Goal: Task Accomplishment & Management: Use online tool/utility

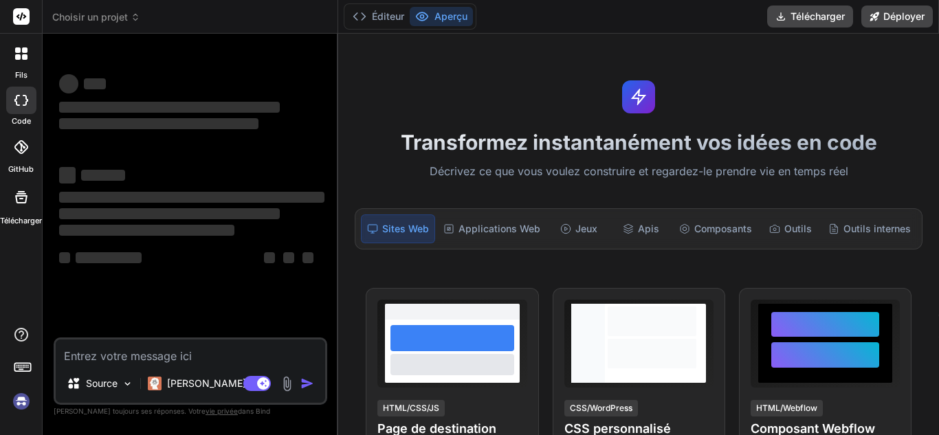
click at [195, 353] on textarea at bounding box center [191, 352] width 270 height 25
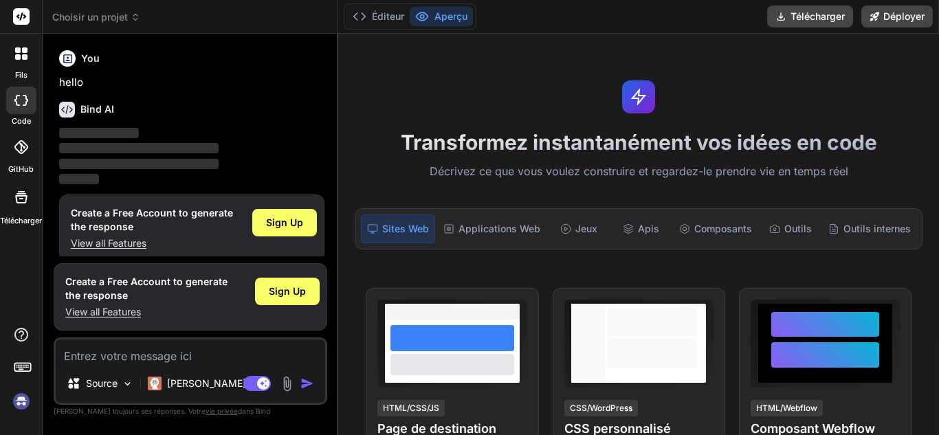
scroll to position [12, 0]
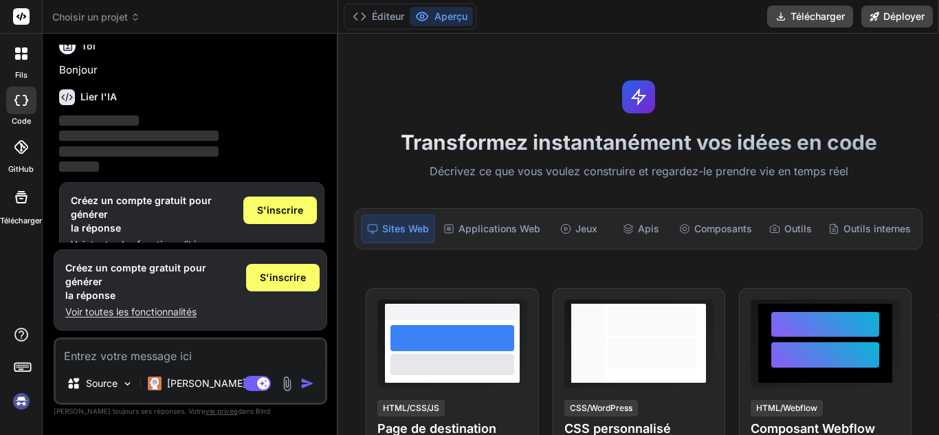
type textarea "x"
type textarea "Un projet est une calculatrice scientifique qu’on appellera JELOUANE extra IA. …"
type textarea "x"
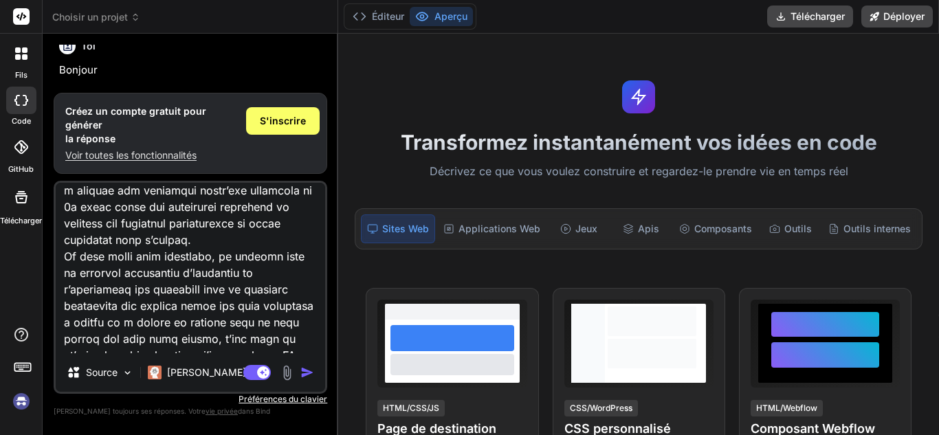
scroll to position [494, 0]
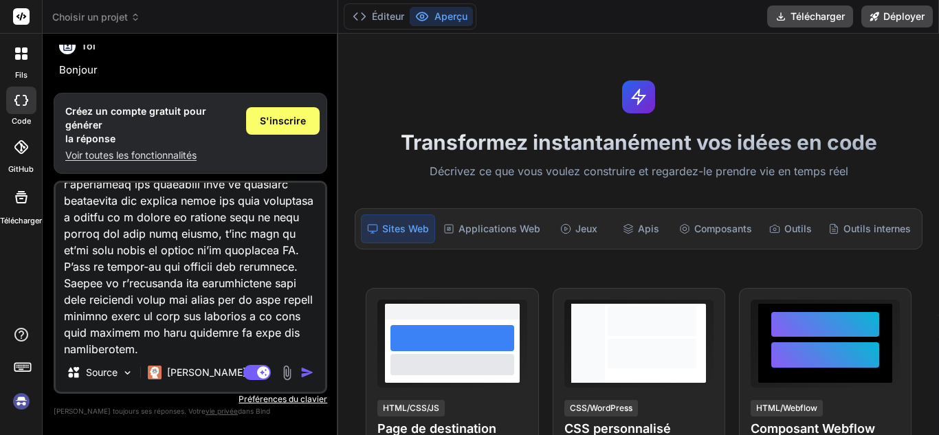
click at [296, 268] on textarea at bounding box center [191, 268] width 270 height 171
type textarea "Un projet est une calculatrice scientifique qu’on appellera JELOUANE extra IA. …"
type textarea "x"
type textarea "Un projet est une calculatrice scientifique qu’on appellera JELOUANE extra IA. …"
type textarea "x"
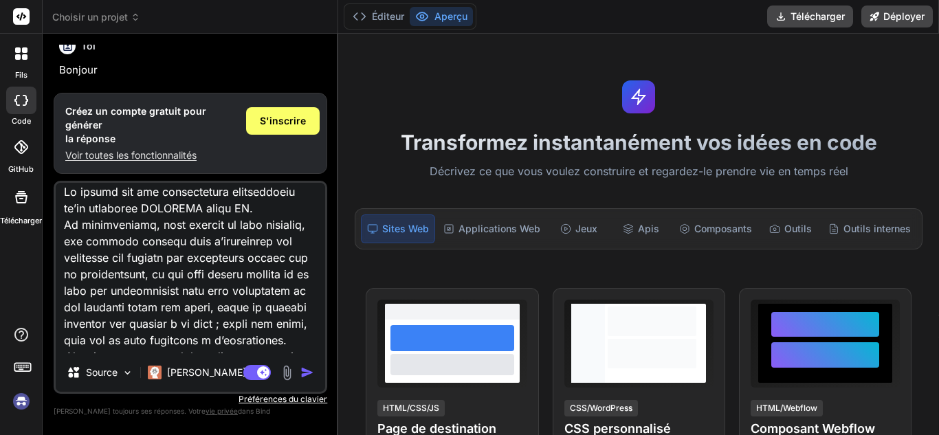
scroll to position [0, 0]
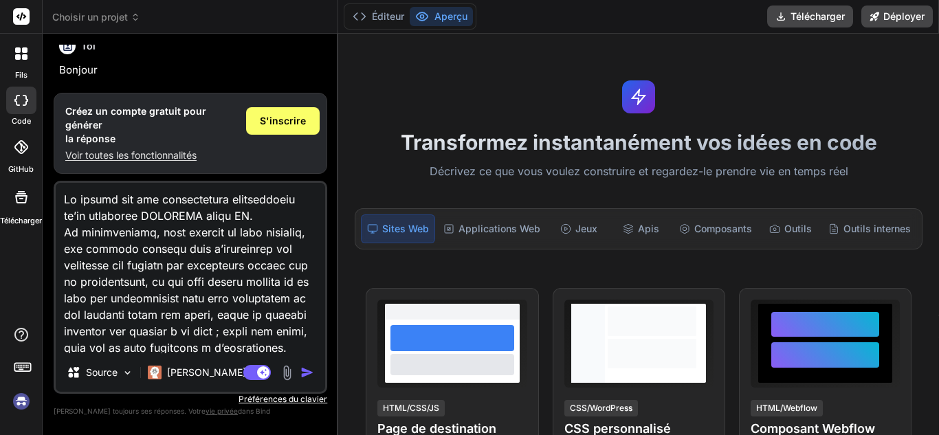
click at [82, 199] on textarea at bounding box center [191, 268] width 270 height 171
type textarea "Unprojet est une calculatrice scientifique qu’on appellera JELOUANE extra IA. L…"
type textarea "x"
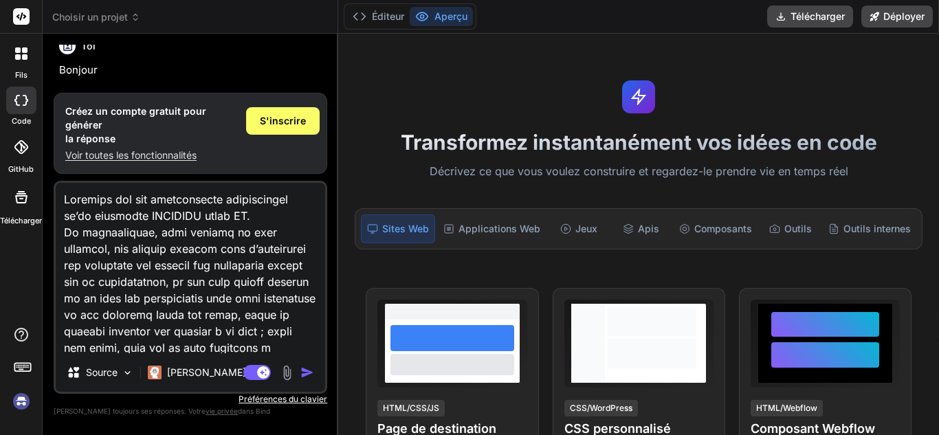
type textarea "Uprojet est une calculatrice scientifique qu’on appellera JELOUANE extra IA. La…"
type textarea "x"
type textarea "projet est une calculatrice scientifique qu’on appellera JELOUANE extra IA. La …"
type textarea "x"
drag, startPoint x: 113, startPoint y: 202, endPoint x: 98, endPoint y: 202, distance: 15.1
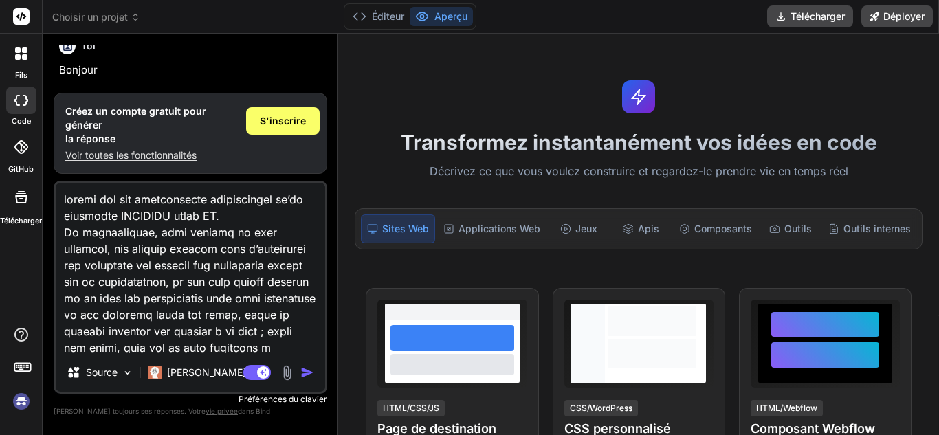
click at [98, 202] on textarea at bounding box center [191, 268] width 270 height 171
type textarea "projet st une calculatrice scientifique qu’on appellera JELOUANE extra IA. La c…"
type textarea "x"
type textarea "projet t une calculatrice scientifique qu’on appellera JELOUANE extra IA. La ca…"
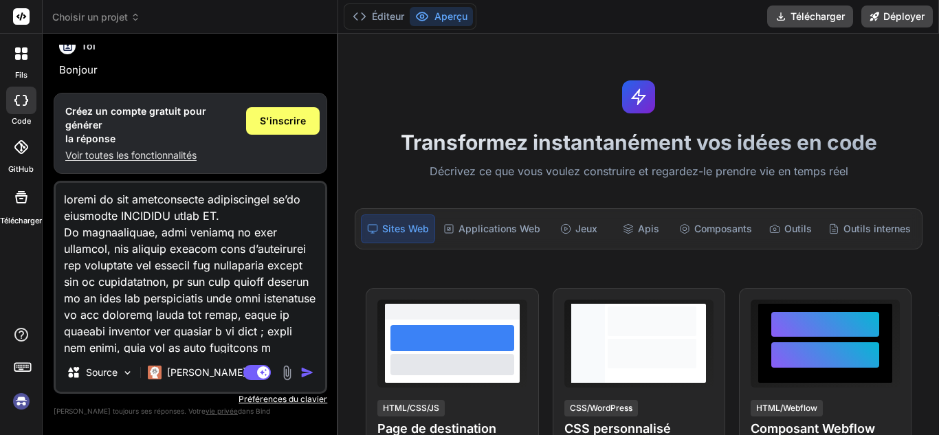
type textarea "x"
type textarea "projet une calculatrice scientifique qu’on appellera JELOUANE extra IA. La calc…"
type textarea "x"
type textarea "projet une calculatrice scientifique qu’on appellera JELOUANE extra IA. La calc…"
type textarea "x"
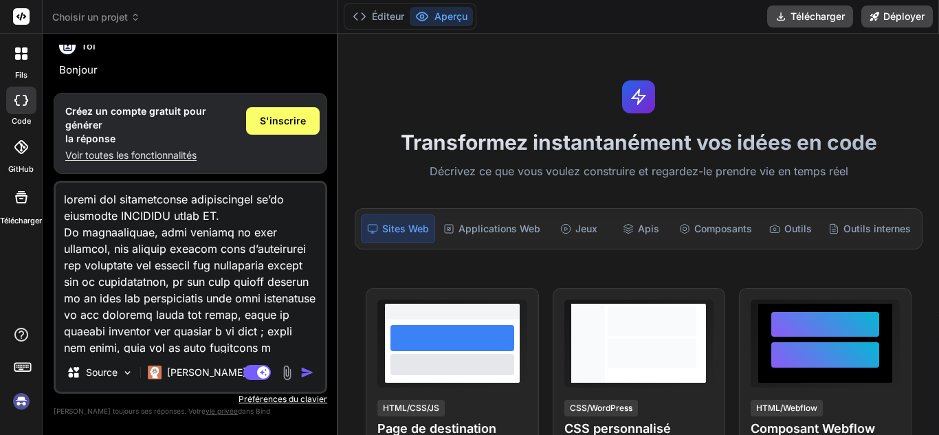
type textarea "projet dune calculatrice scientifique qu’on appellera JELOUANE extra IA. La cal…"
type textarea "x"
type textarea "projet d'une calculatrice scientifique qu’on appellera JELOUANE extra IA. La ca…"
type textarea "x"
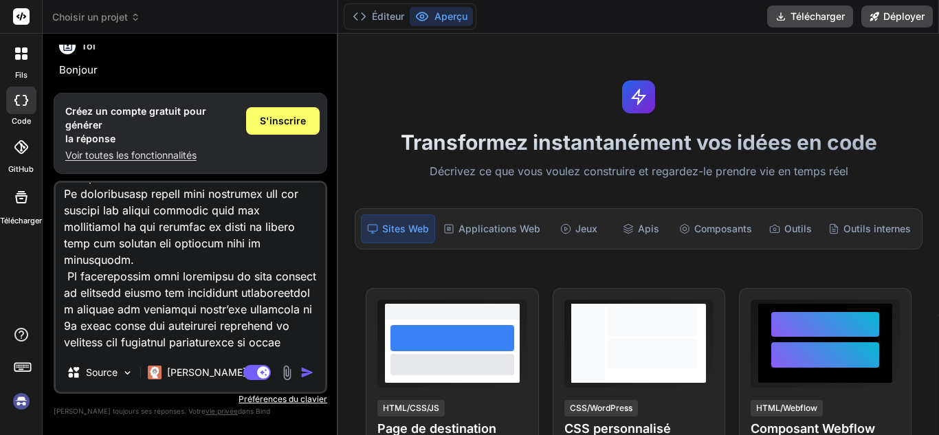
scroll to position [564, 0]
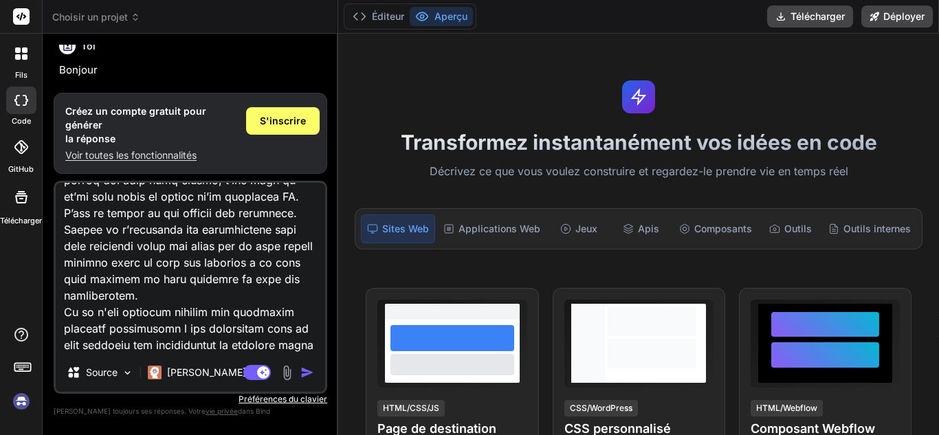
drag, startPoint x: 63, startPoint y: 195, endPoint x: 310, endPoint y: 468, distance: 368.1
click at [310, 435] on html "Texte d'origine Évaluez cette traduction Votre avis nous aidera à améliorer Goo…" at bounding box center [469, 217] width 939 height 435
type textarea "projet d'une calculatrice scientifique qu’on appellera JELOUANE extra IA. La ca…"
click at [301, 374] on img "button" at bounding box center [308, 373] width 14 height 14
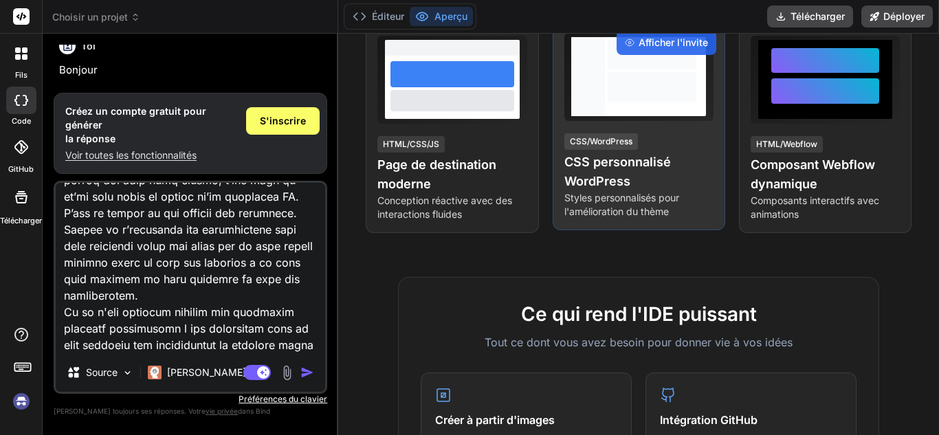
scroll to position [275, 0]
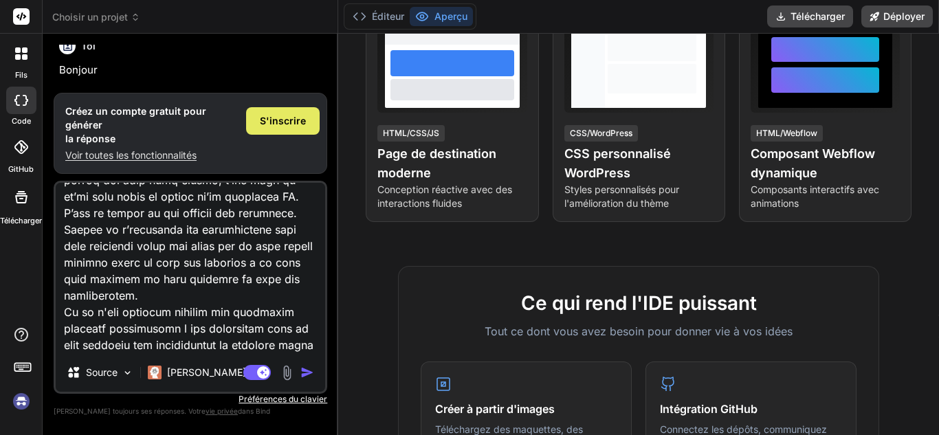
click at [290, 119] on font "S'inscrire" at bounding box center [283, 121] width 46 height 12
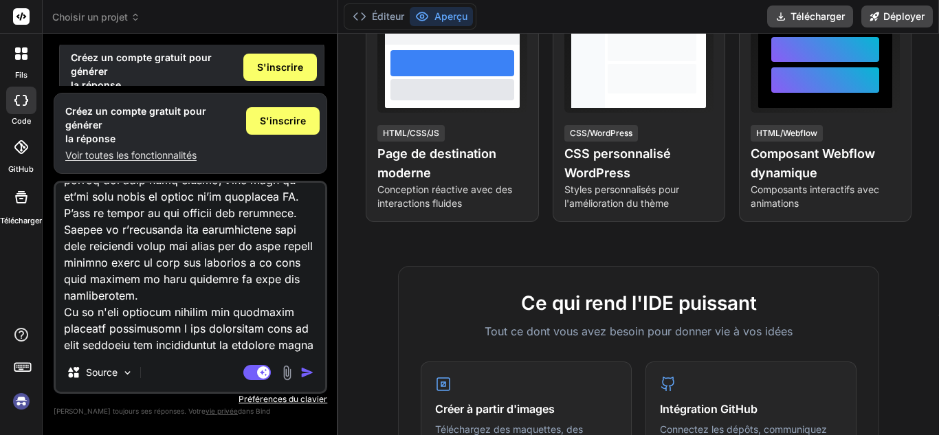
click at [309, 373] on img "button" at bounding box center [308, 373] width 14 height 14
click at [21, 14] on rect at bounding box center [21, 16] width 17 height 17
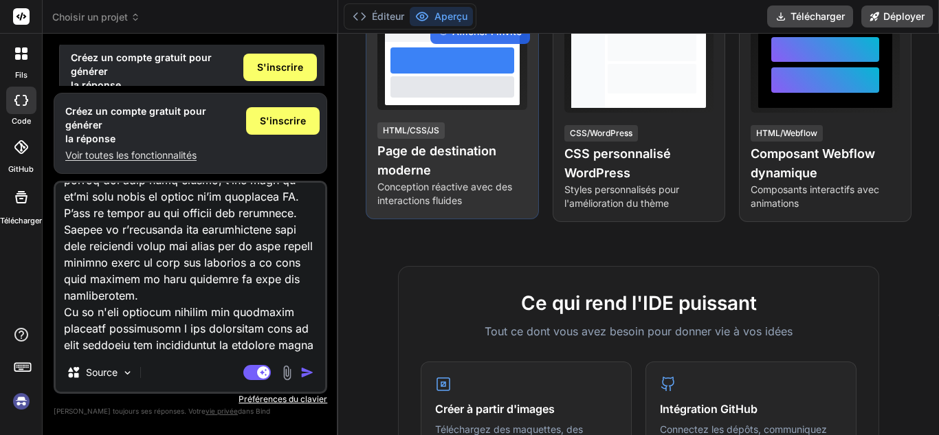
drag, startPoint x: 514, startPoint y: 345, endPoint x: 466, endPoint y: 155, distance: 195.2
click at [466, 155] on font "Page de destination moderne" at bounding box center [437, 161] width 119 height 34
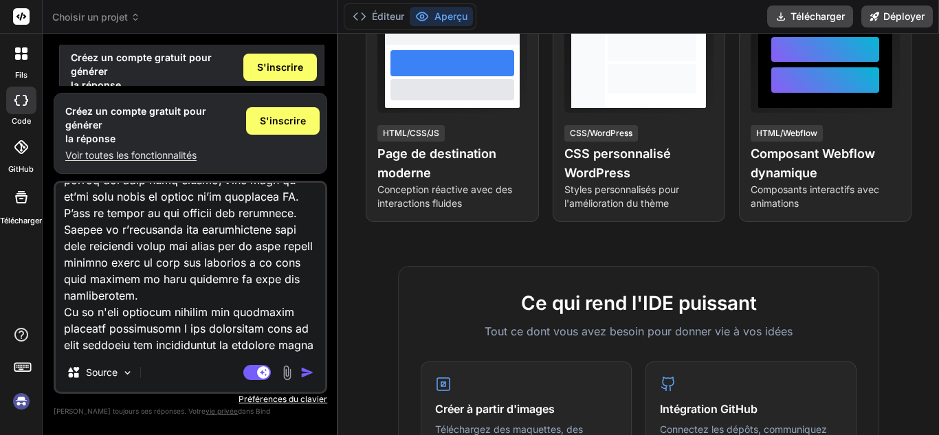
click at [25, 100] on icon at bounding box center [21, 100] width 14 height 11
type textarea "x"
click at [168, 373] on div "Source" at bounding box center [191, 375] width 270 height 33
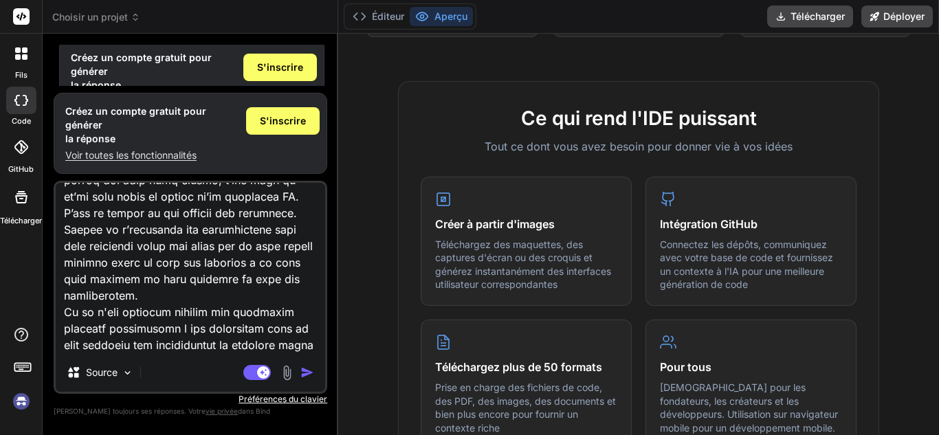
scroll to position [550, 0]
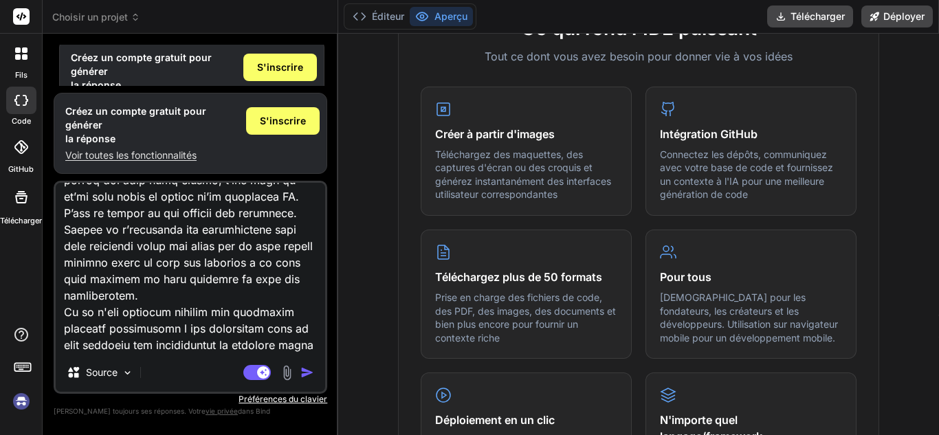
click at [176, 347] on textarea at bounding box center [191, 268] width 270 height 171
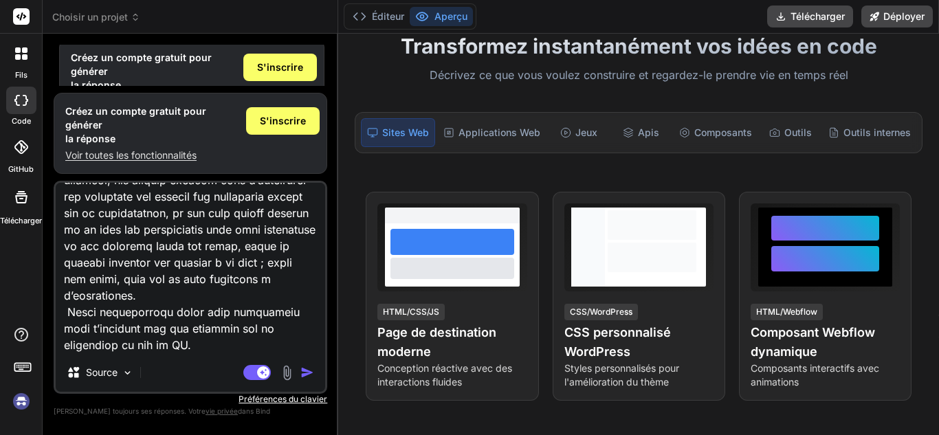
scroll to position [0, 0]
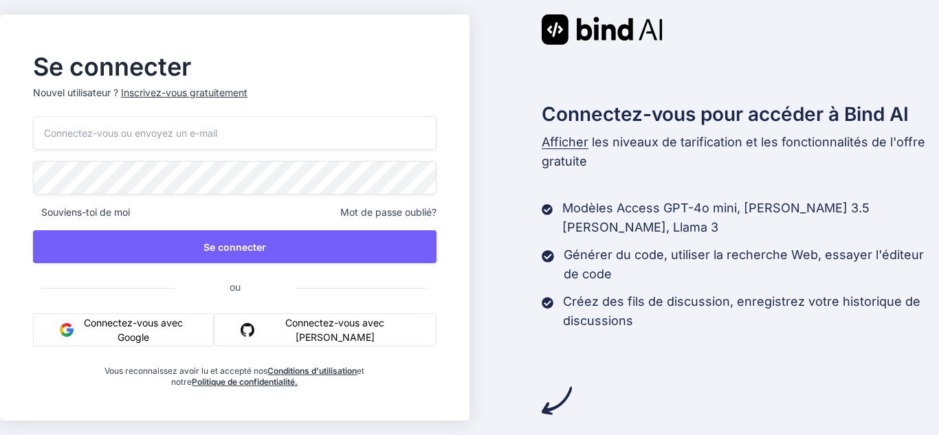
click at [148, 314] on button "Connectez-vous avec Google" at bounding box center [123, 330] width 181 height 33
click at [146, 329] on font "Connectez-vous avec Google" at bounding box center [133, 330] width 108 height 29
